Goal: Information Seeking & Learning: Check status

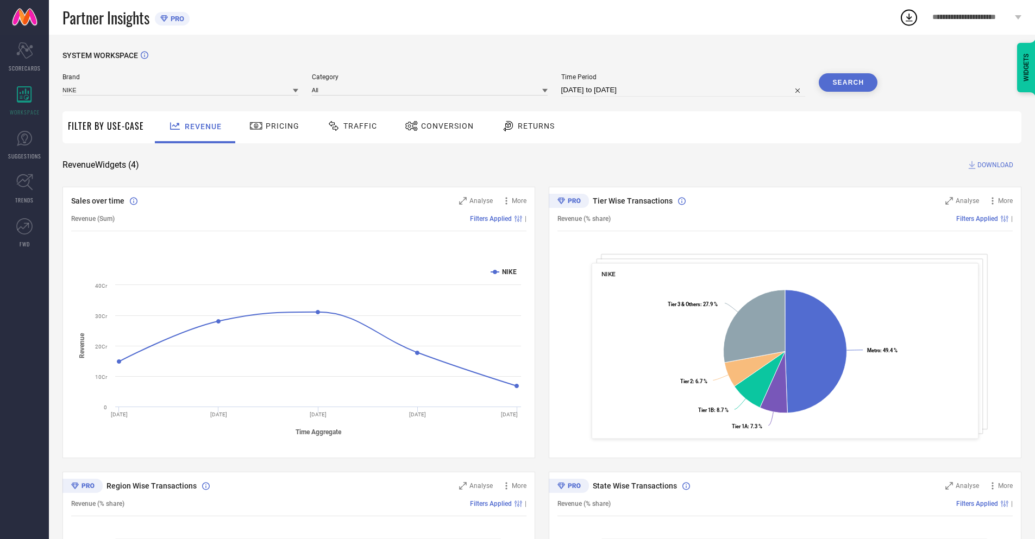
click at [436, 127] on span "Conversion" at bounding box center [447, 126] width 53 height 9
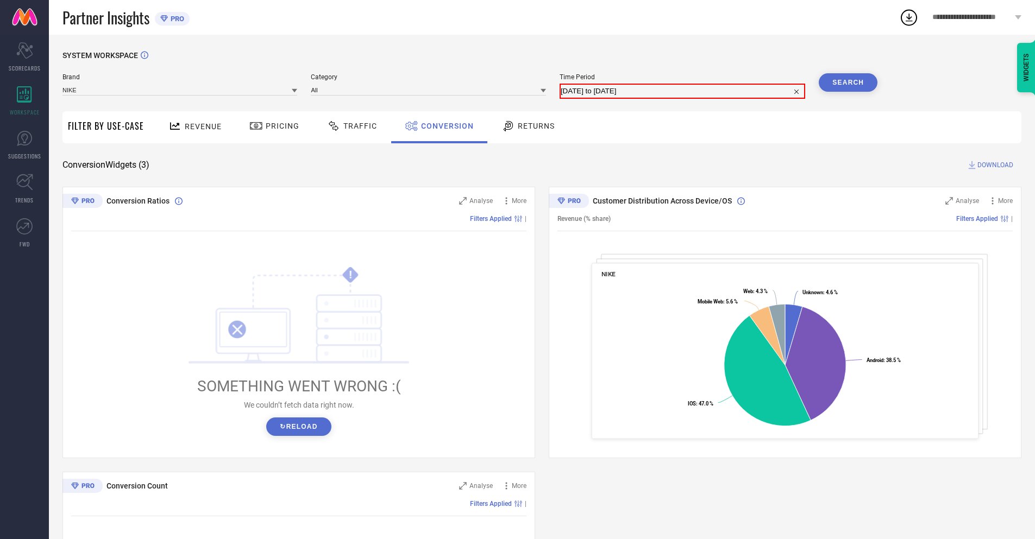
click at [682, 90] on input "[DATE] to [DATE]" at bounding box center [682, 91] width 243 height 13
select select "8"
select select "2025"
select select "9"
select select "2025"
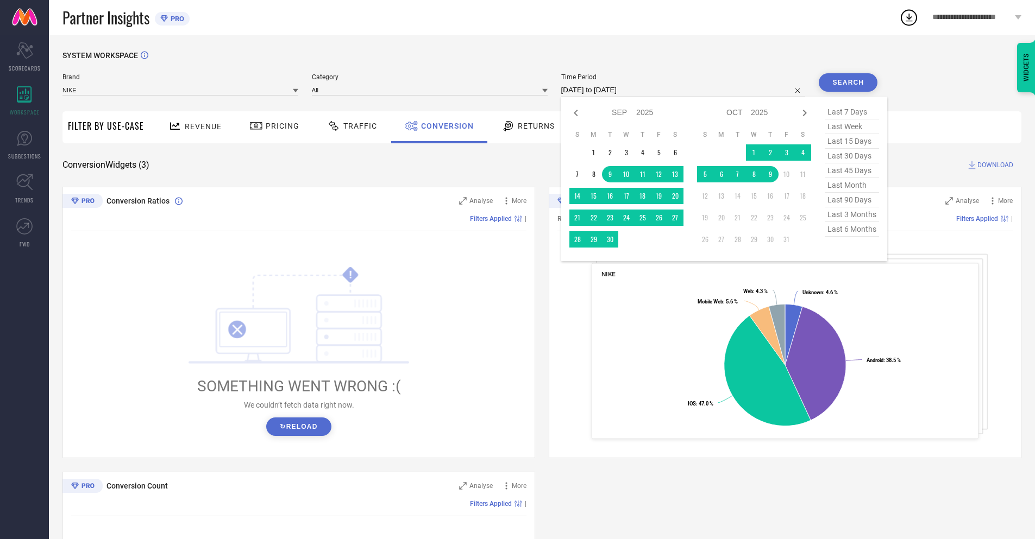
select select "9"
select select "2025"
select select "10"
select select "2025"
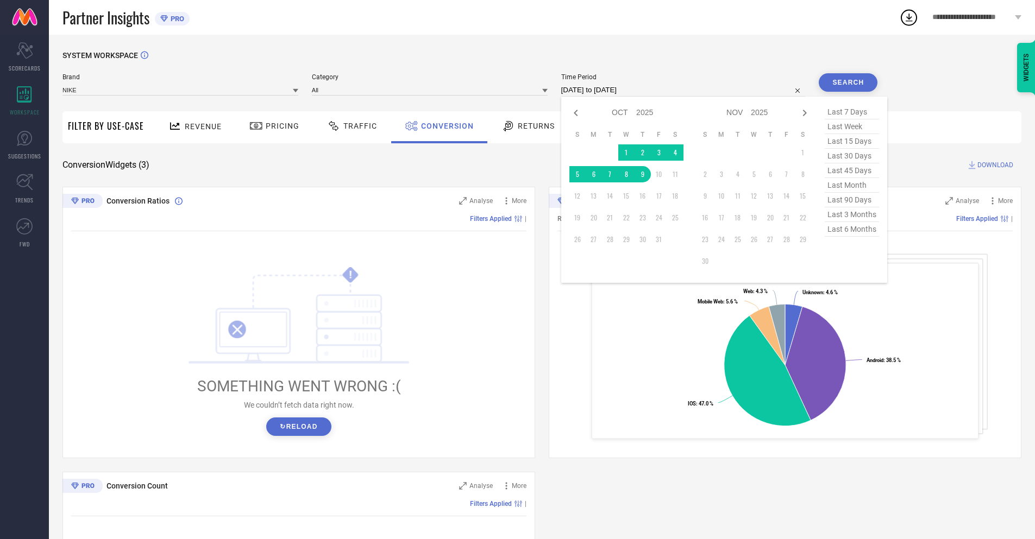
click at [640, 174] on td "9" at bounding box center [642, 174] width 16 height 16
type input "[DATE] to [DATE]"
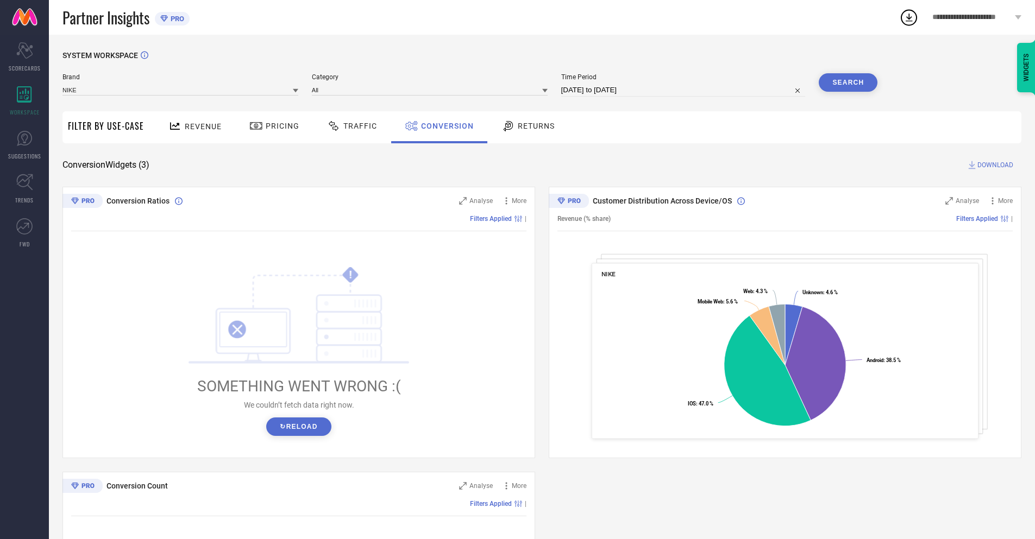
click at [848, 83] on button "Search" at bounding box center [848, 82] width 59 height 18
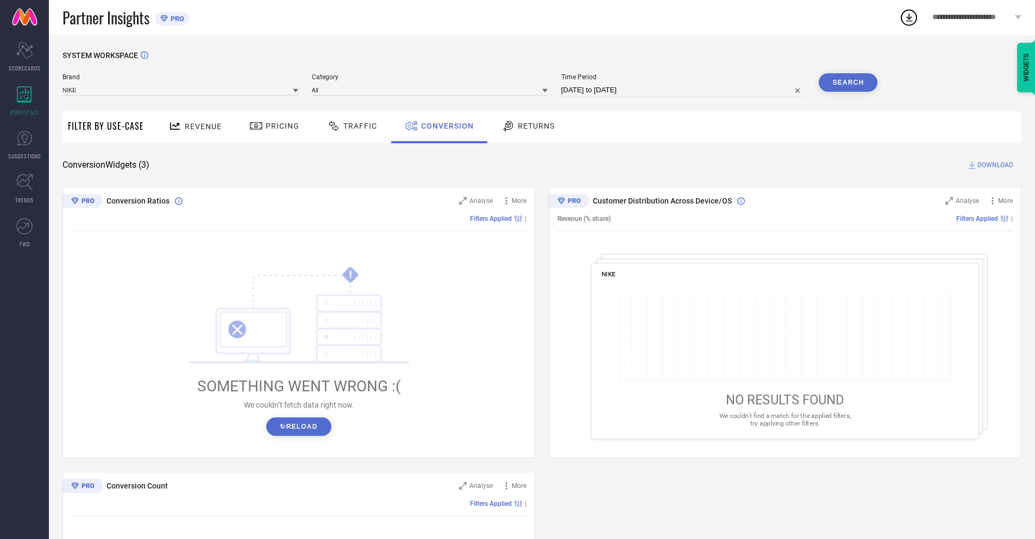
click at [995, 165] on span "DOWNLOAD" at bounding box center [995, 165] width 36 height 11
